Goal: Transaction & Acquisition: Obtain resource

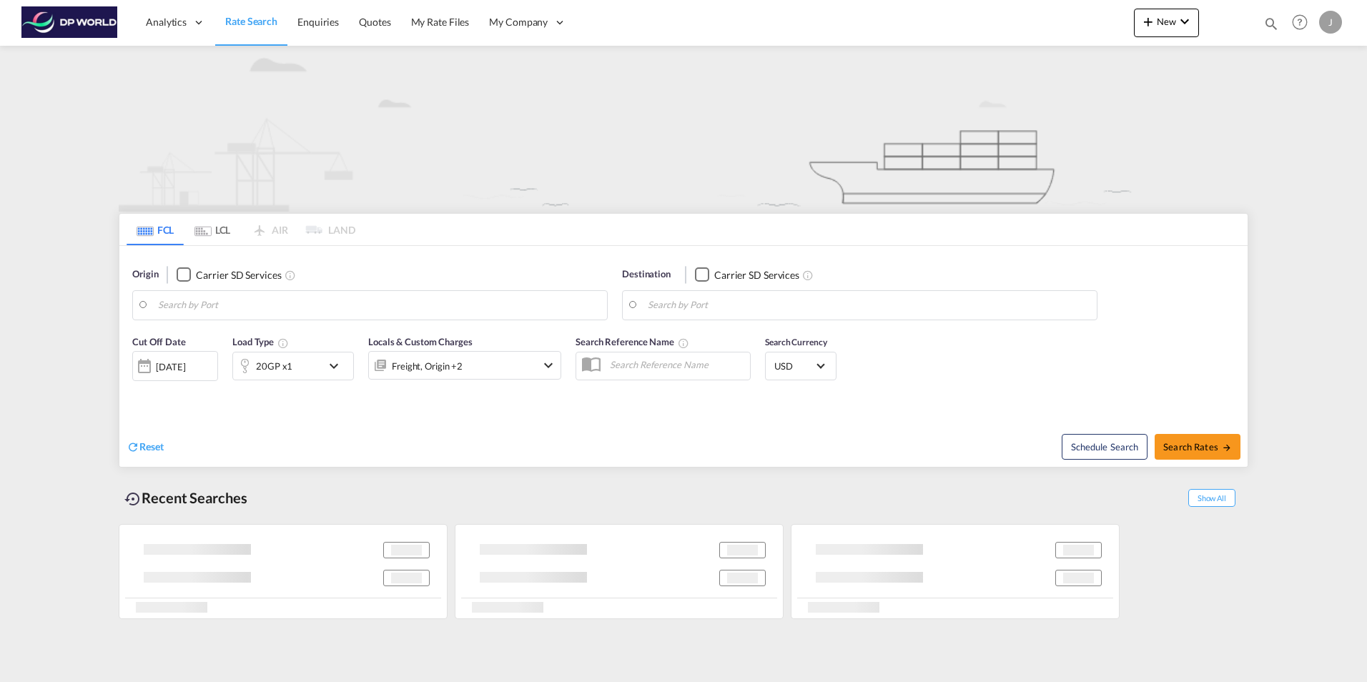
type input "[GEOGRAPHIC_DATA], [GEOGRAPHIC_DATA], USLUI"
type input "Paranagua, BRPNG"
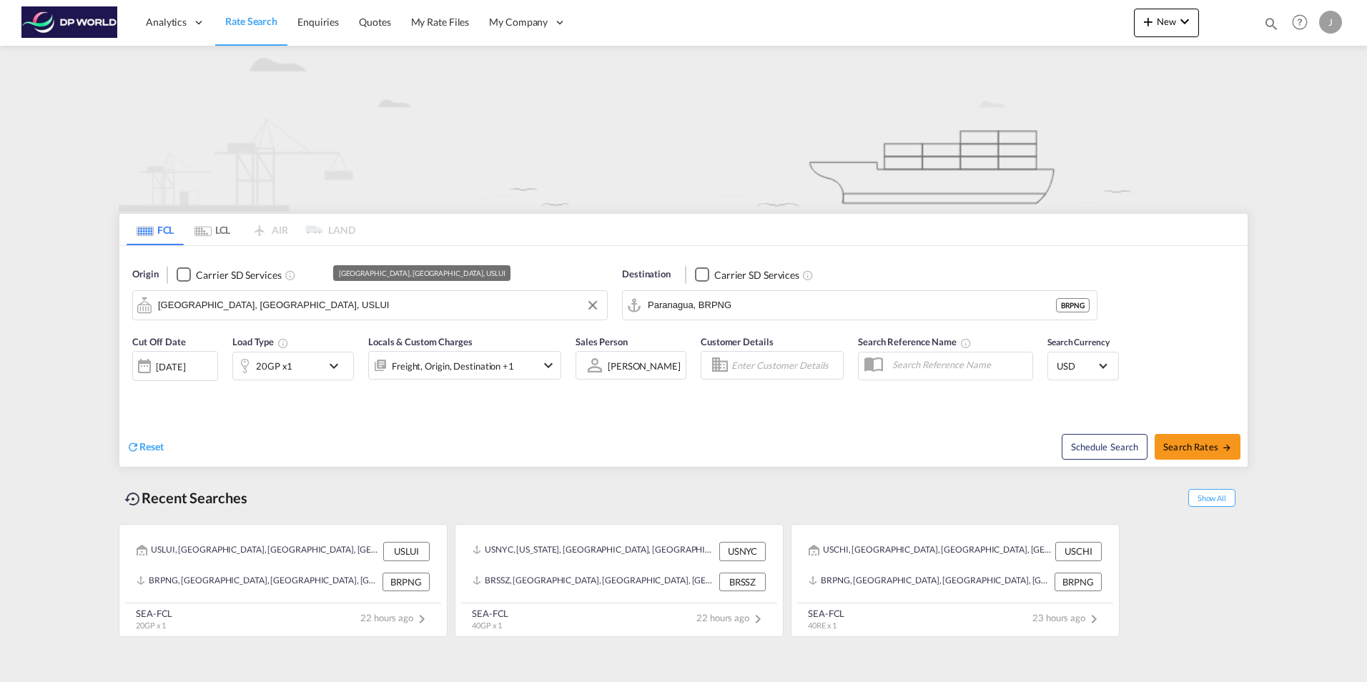
click at [273, 308] on input "[GEOGRAPHIC_DATA], [GEOGRAPHIC_DATA], USLUI" at bounding box center [379, 305] width 442 height 21
click at [257, 309] on input "[GEOGRAPHIC_DATA], [GEOGRAPHIC_DATA], USLUI" at bounding box center [379, 305] width 442 height 21
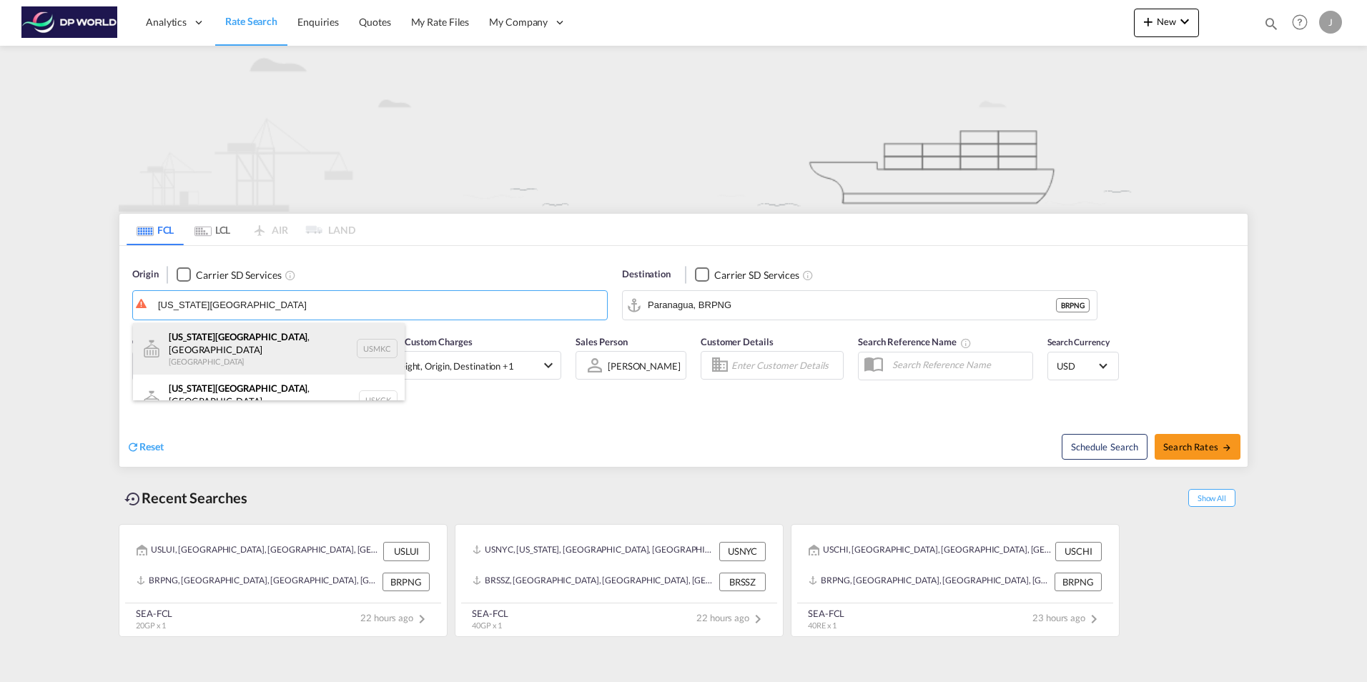
click at [232, 342] on div "[US_STATE][GEOGRAPHIC_DATA] , [GEOGRAPHIC_DATA] [GEOGRAPHIC_DATA] USMKC" at bounding box center [269, 348] width 272 height 51
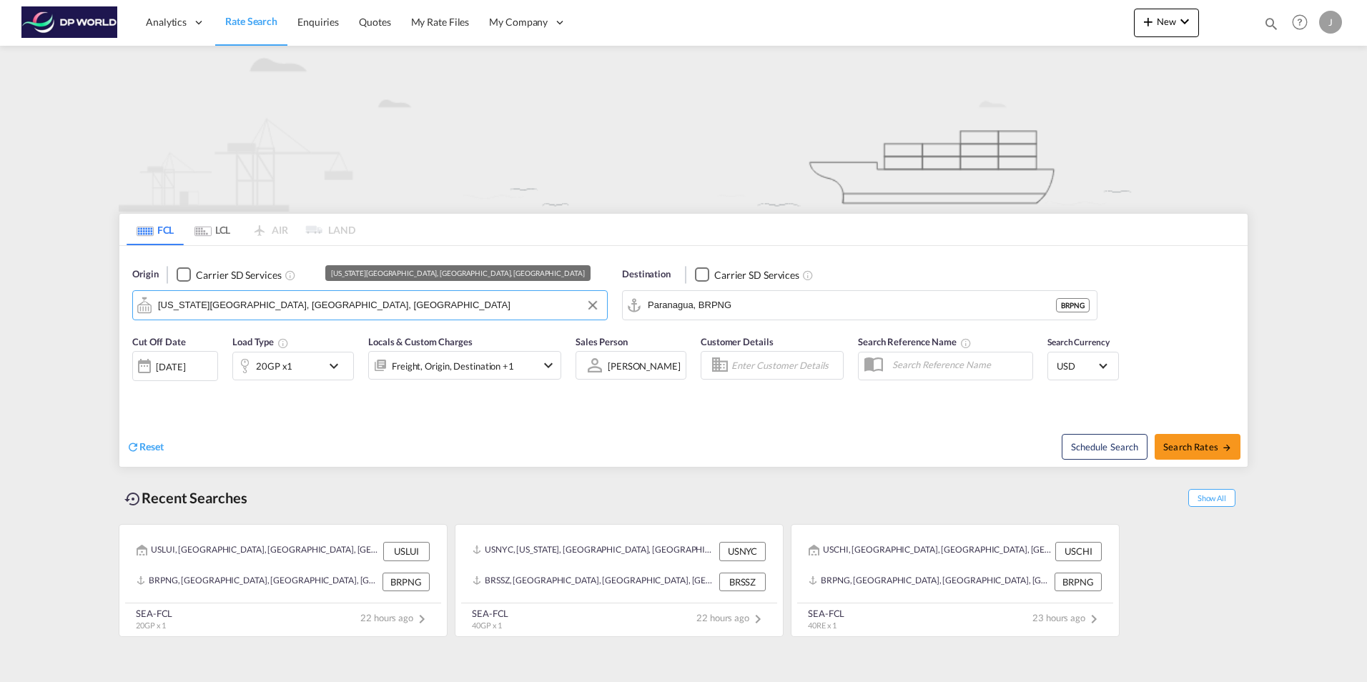
click at [315, 300] on input "[US_STATE][GEOGRAPHIC_DATA], [GEOGRAPHIC_DATA], [GEOGRAPHIC_DATA]" at bounding box center [379, 305] width 442 height 21
click at [280, 306] on input "[US_STATE][GEOGRAPHIC_DATA], [GEOGRAPHIC_DATA], [GEOGRAPHIC_DATA]" at bounding box center [379, 305] width 442 height 21
drag, startPoint x: 281, startPoint y: 307, endPoint x: 115, endPoint y: 299, distance: 166.1
click at [115, 299] on div "FCL LCL AIR LAND FCL LCL AIR LAND Origin Carrier SD Services [US_STATE][GEOGRAP…" at bounding box center [684, 343] width 1144 height 595
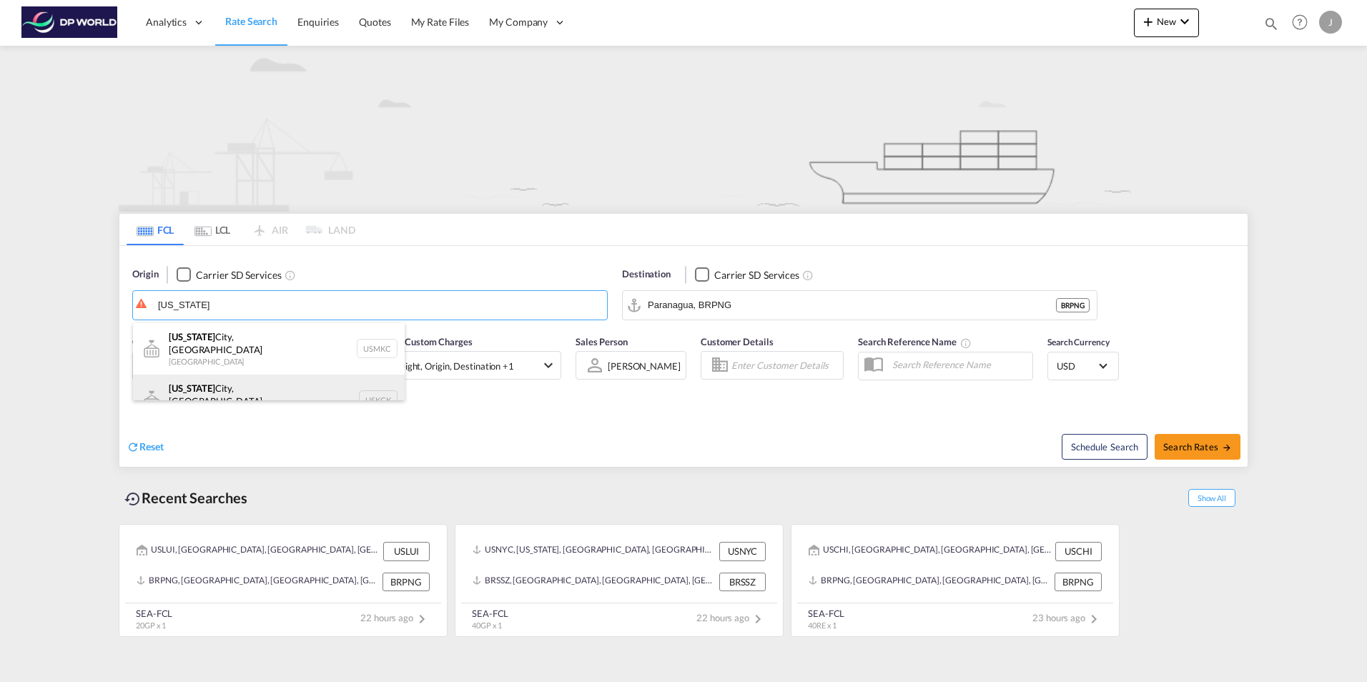
click at [206, 391] on div "[US_STATE][GEOGRAPHIC_DATA], [GEOGRAPHIC_DATA] [GEOGRAPHIC_DATA] USKCK" at bounding box center [269, 400] width 272 height 51
type input "[US_STATE][GEOGRAPHIC_DATA], [GEOGRAPHIC_DATA], [GEOGRAPHIC_DATA]"
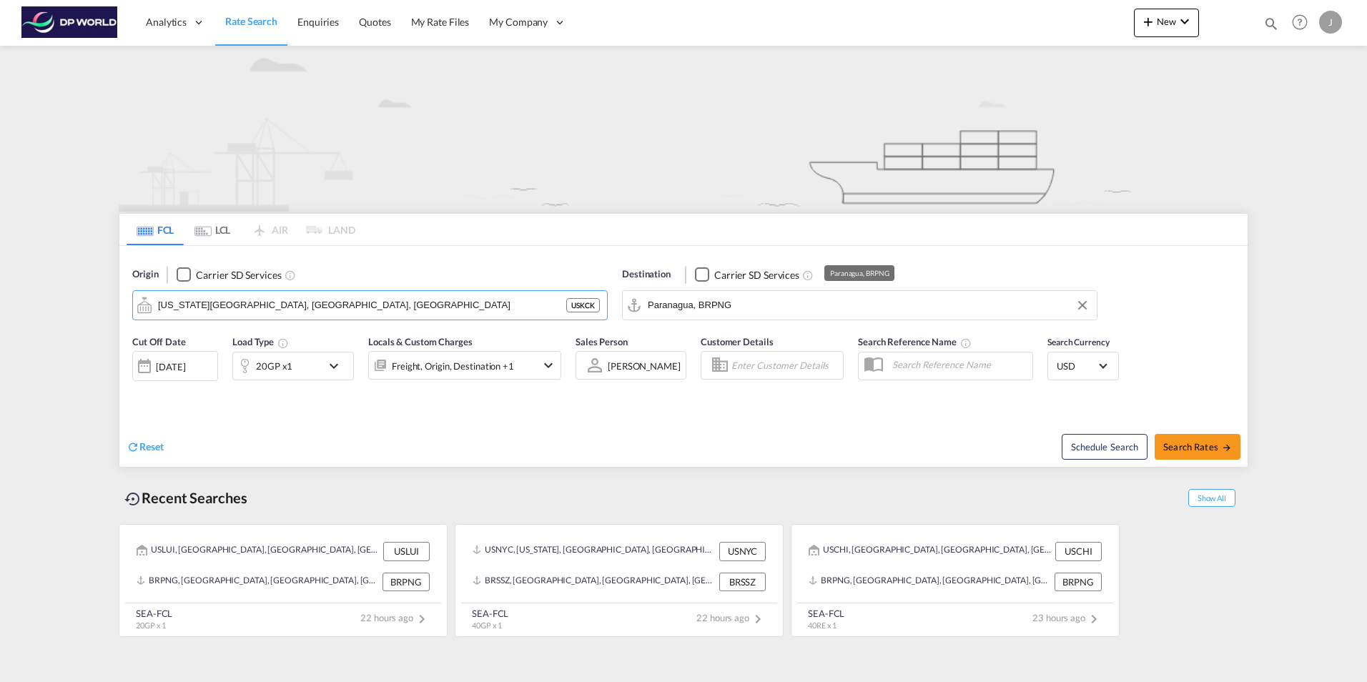
click at [763, 309] on input "Paranagua, BRPNG" at bounding box center [869, 305] width 442 height 21
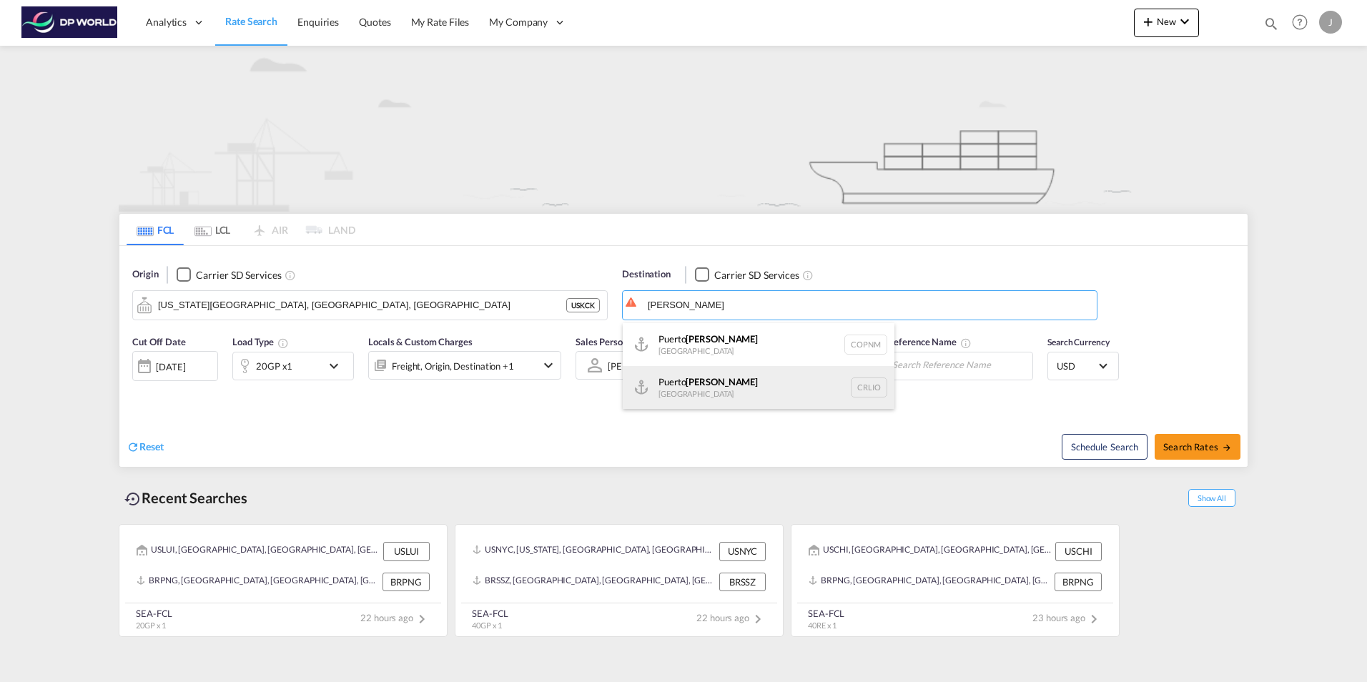
click at [703, 386] on div "Puerto [PERSON_NAME] [GEOGRAPHIC_DATA] CRLIO" at bounding box center [759, 387] width 272 height 43
type input "[GEOGRAPHIC_DATA][PERSON_NAME], CRLIO"
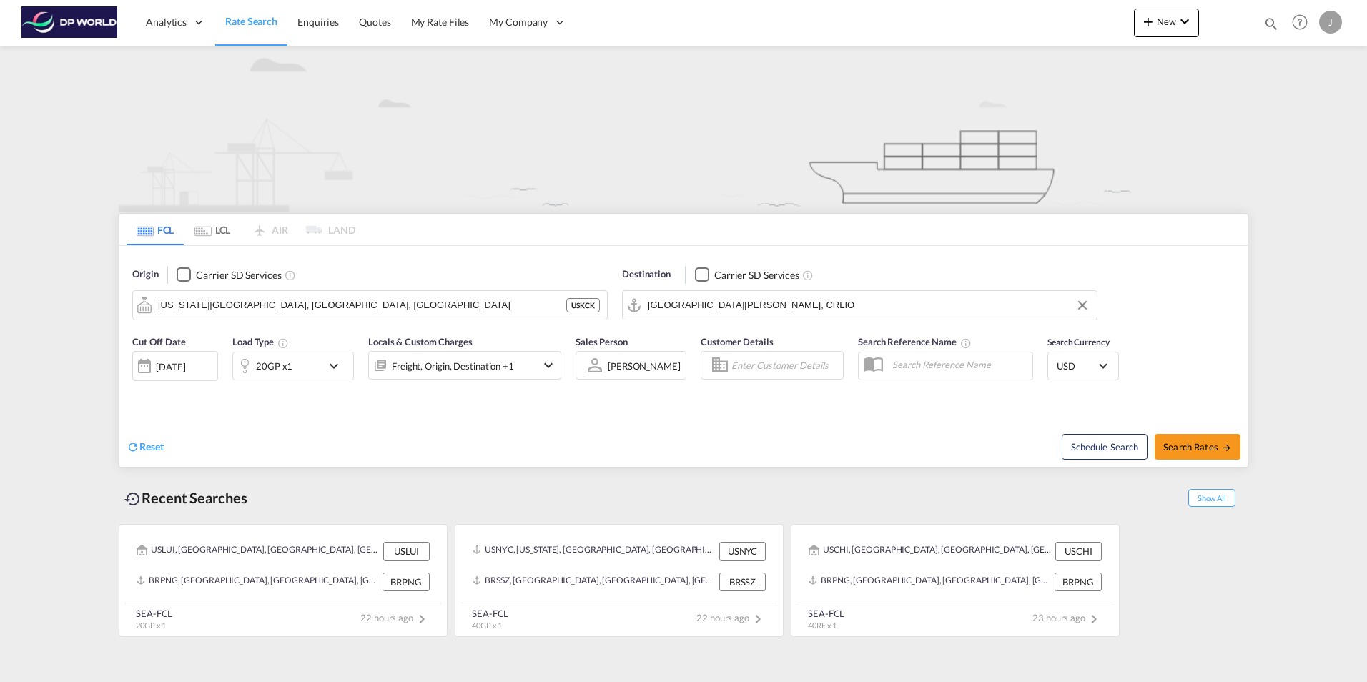
click at [137, 369] on div at bounding box center [144, 366] width 23 height 29
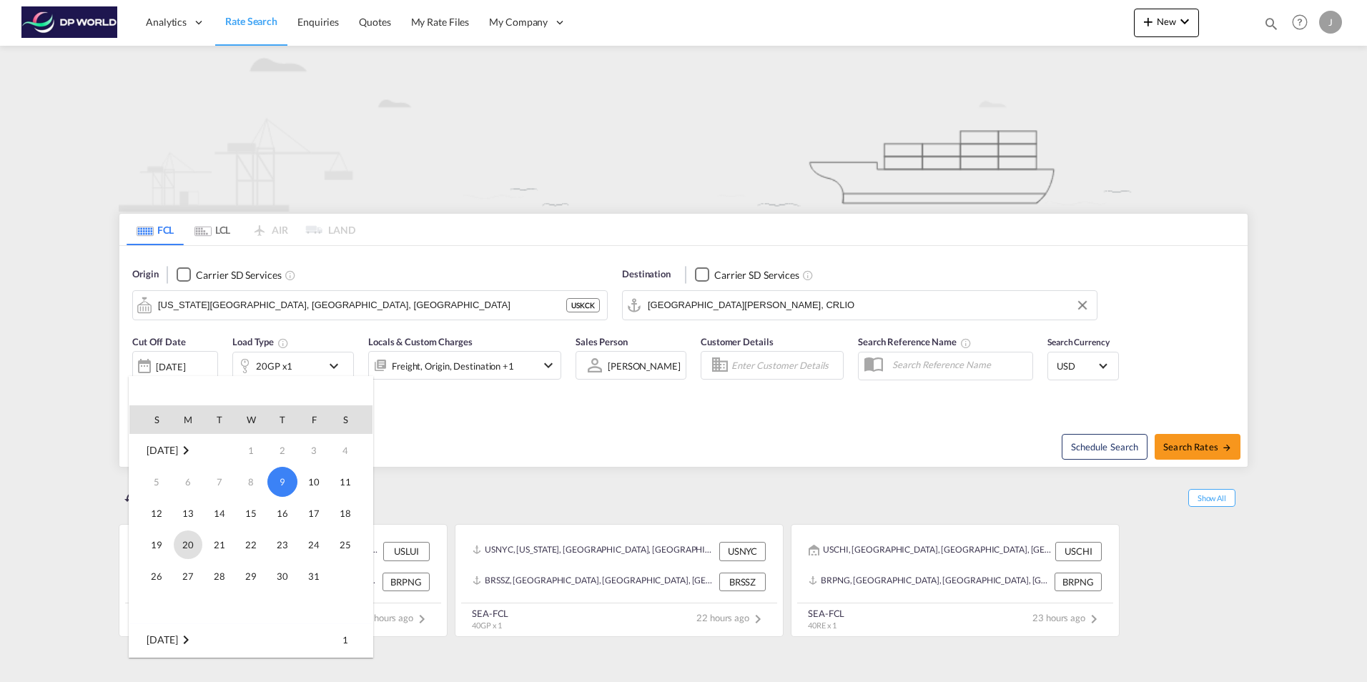
click at [182, 546] on span "20" at bounding box center [188, 544] width 29 height 29
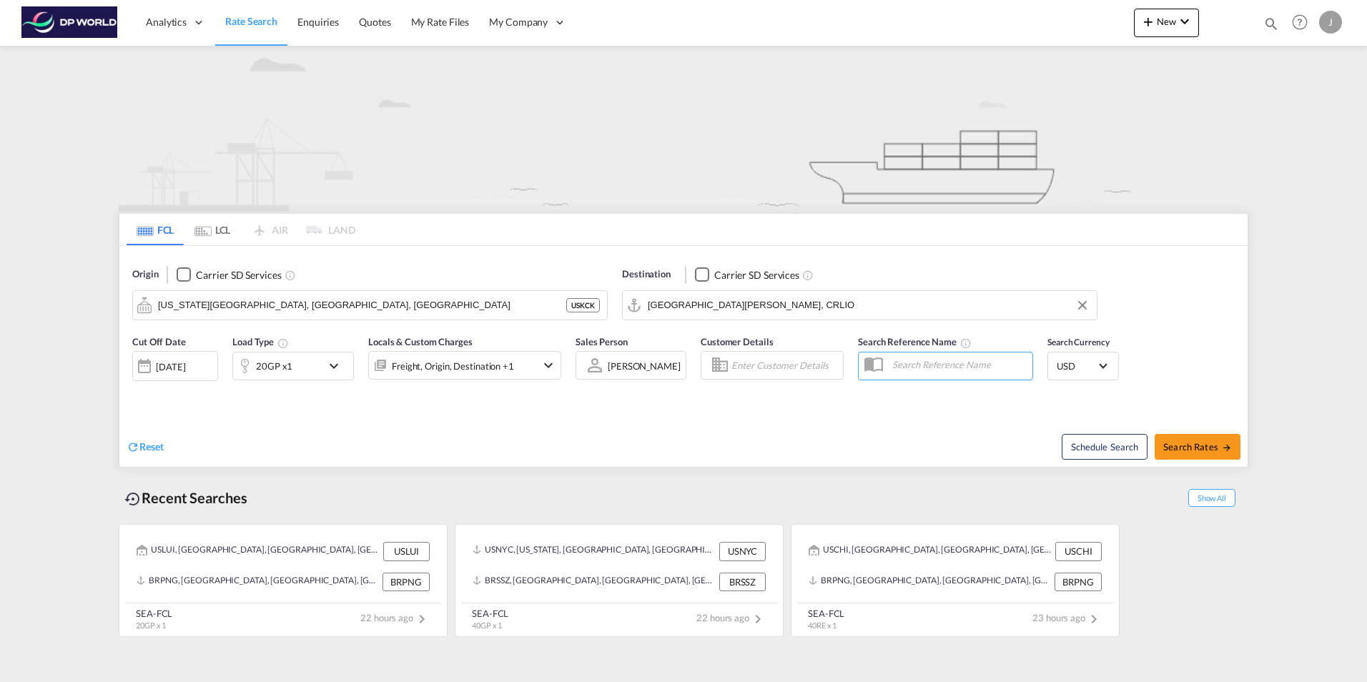
click at [334, 364] on md-icon "icon-chevron-down" at bounding box center [337, 365] width 24 height 17
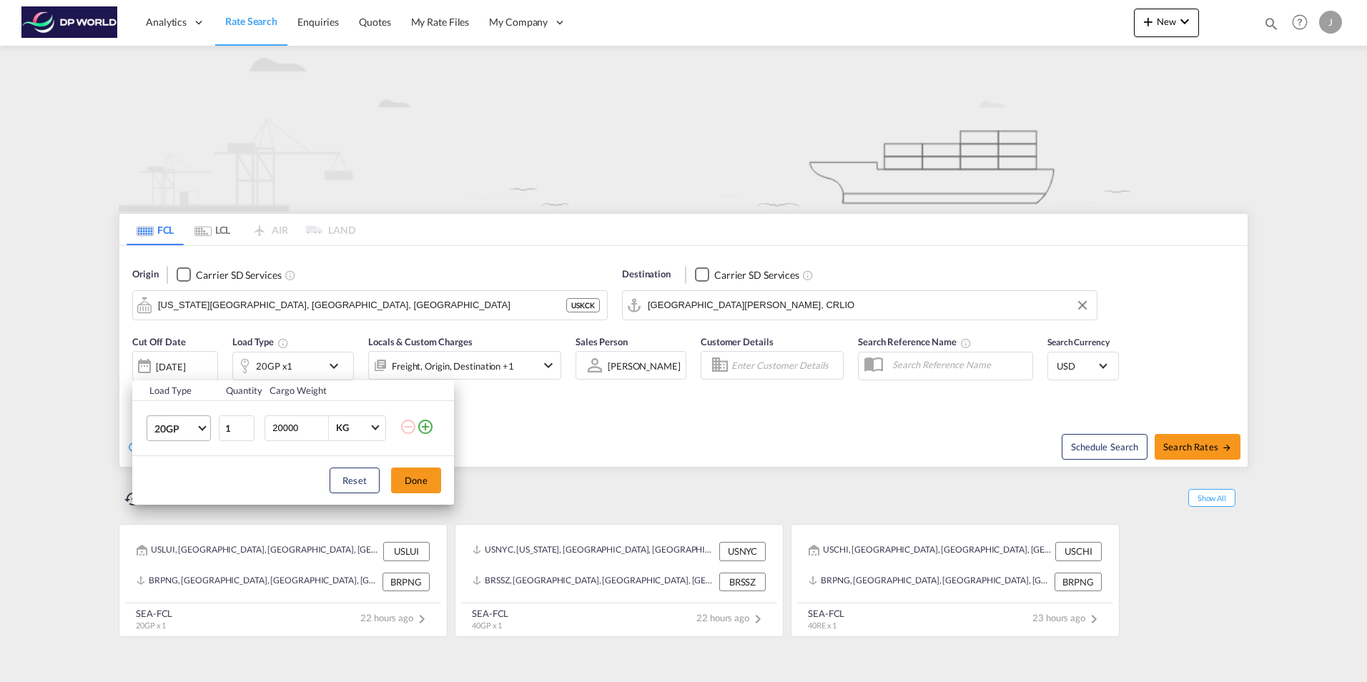
click at [197, 433] on md-select-value "20GP" at bounding box center [181, 428] width 57 height 24
click at [175, 500] on div "40HC" at bounding box center [167, 497] width 26 height 14
click at [425, 473] on button "Done" at bounding box center [416, 481] width 50 height 26
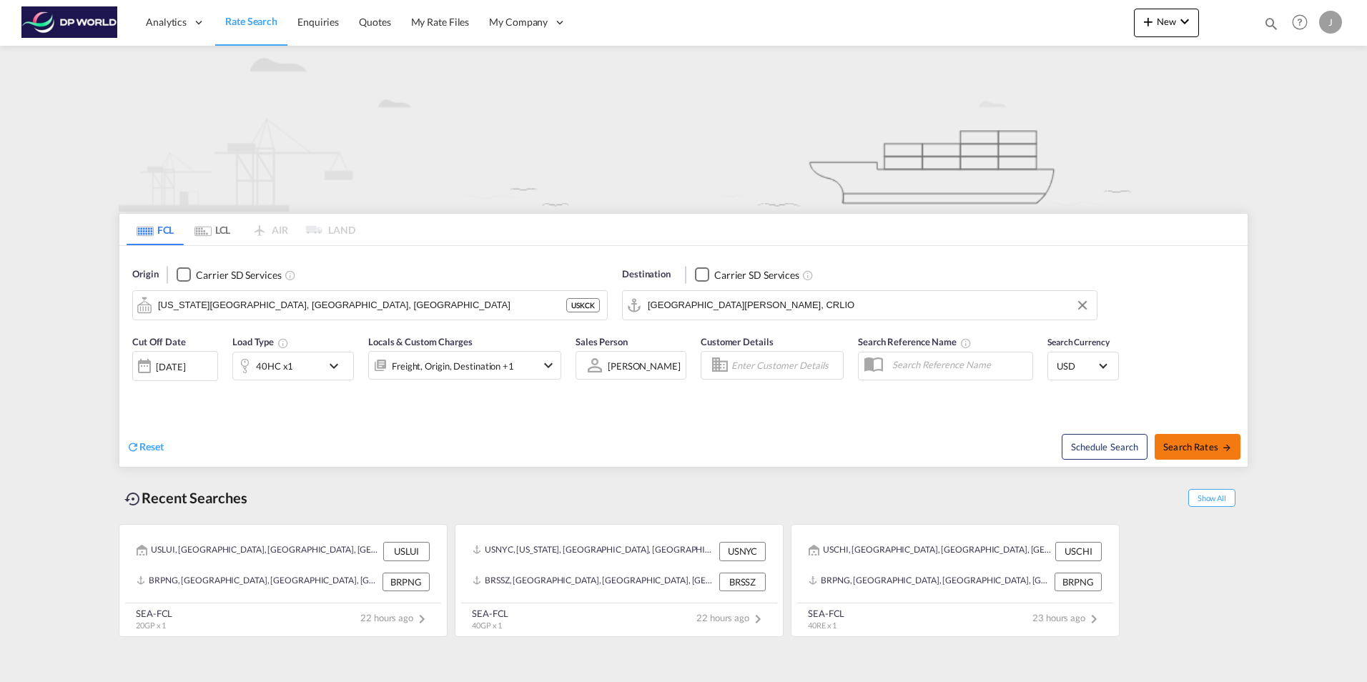
click at [1219, 450] on span "Search Rates" at bounding box center [1197, 446] width 69 height 11
type input "USKCK to CRLIO / [DATE]"
